Goal: Find specific page/section: Find specific page/section

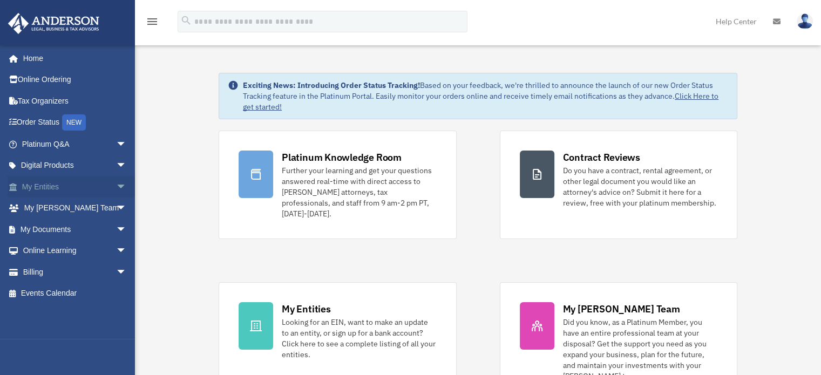
click at [43, 189] on link "My Entities arrow_drop_down" at bounding box center [75, 187] width 135 height 22
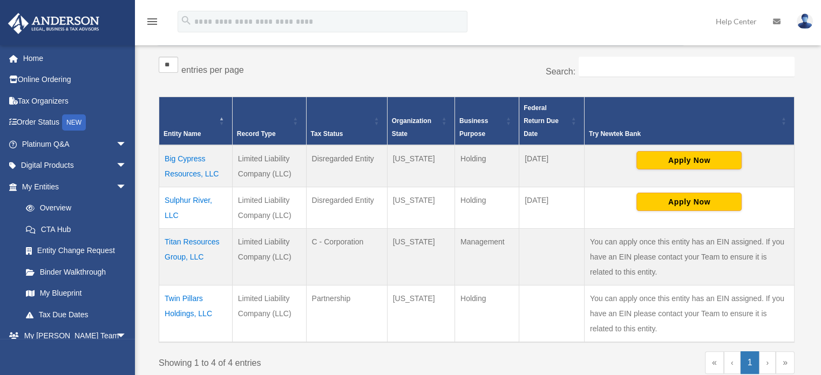
scroll to position [216, 0]
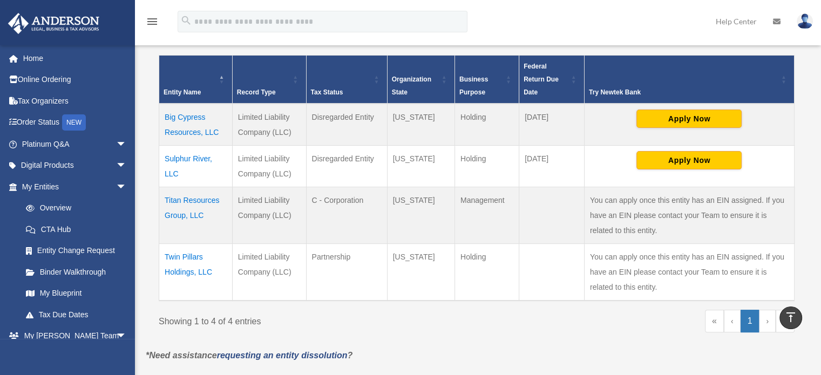
drag, startPoint x: 207, startPoint y: 214, endPoint x: 162, endPoint y: 200, distance: 47.4
click at [162, 200] on td "Titan Resources Group, LLC" at bounding box center [195, 215] width 73 height 57
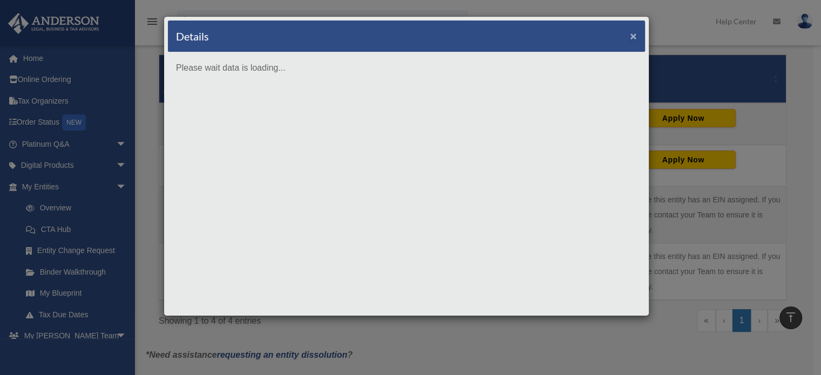
click at [631, 34] on button "×" at bounding box center [633, 35] width 7 height 11
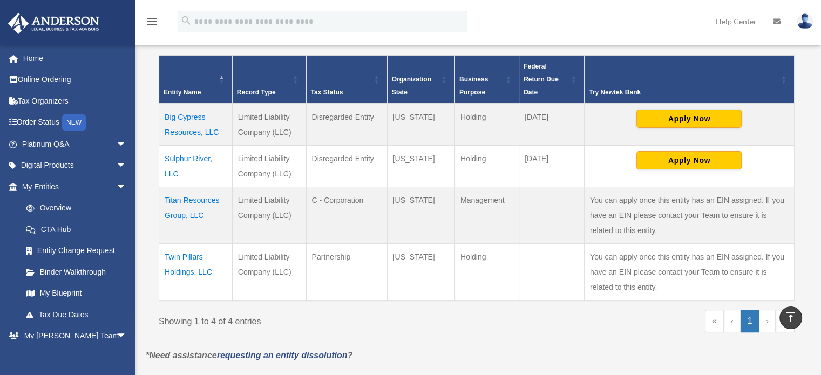
click at [213, 214] on td "Titan Resources Group, LLC" at bounding box center [195, 215] width 73 height 57
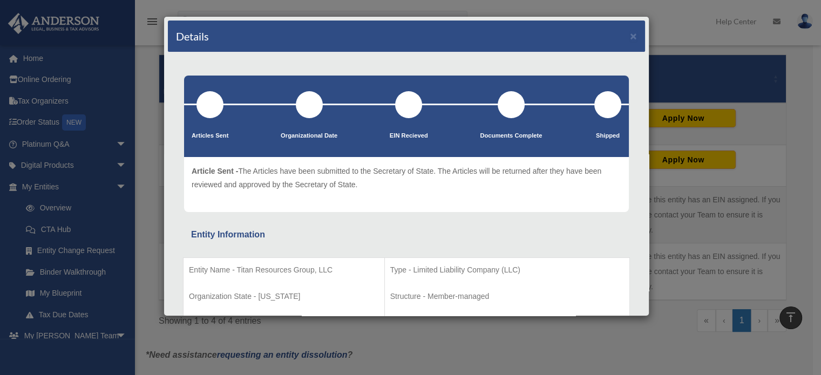
click at [438, 352] on div "Details × Articles Sent Organizational Date" at bounding box center [410, 187] width 821 height 375
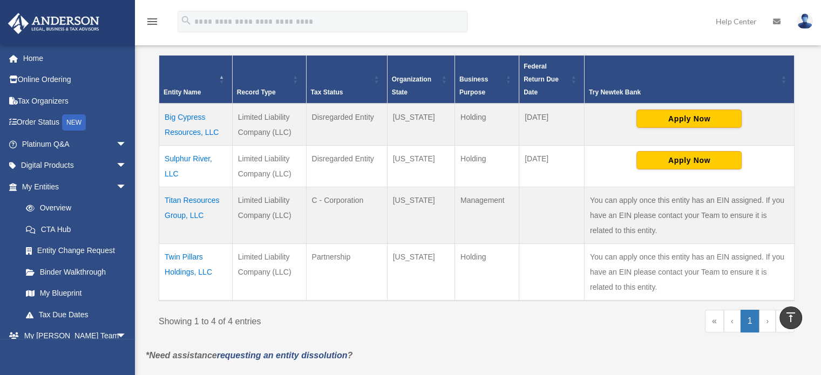
drag, startPoint x: 216, startPoint y: 217, endPoint x: 162, endPoint y: 194, distance: 58.7
click at [162, 194] on td "Titan Resources Group, LLC" at bounding box center [195, 215] width 73 height 57
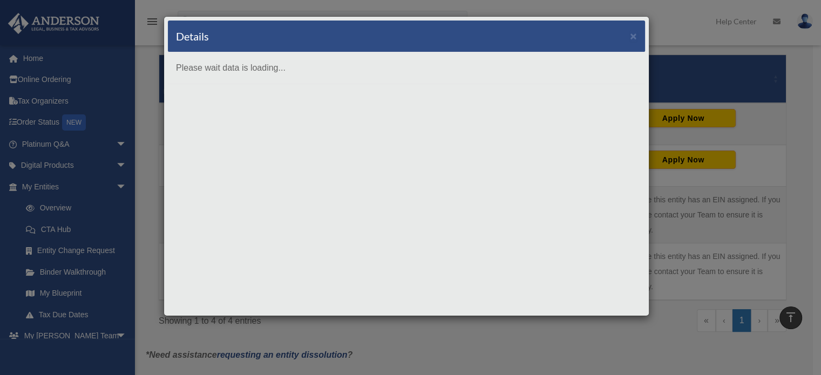
copy td "Titan Resources Group, LLC"
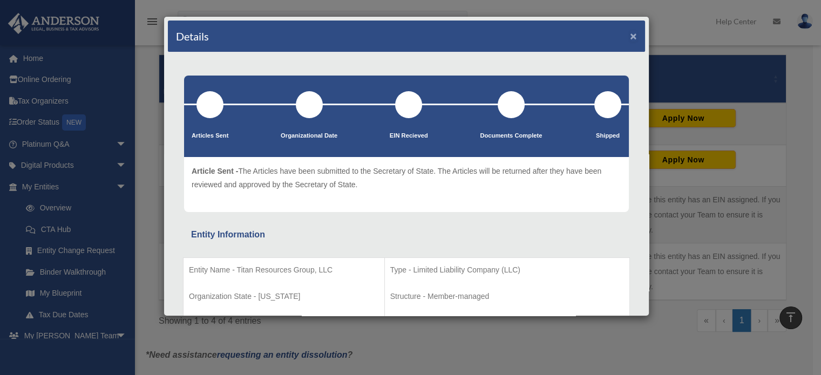
click at [630, 38] on button "×" at bounding box center [633, 35] width 7 height 11
